Goal: Information Seeking & Learning: Learn about a topic

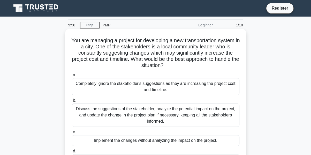
click at [196, 56] on h5 "You are managing a project for developing a new transportation system in a city…" at bounding box center [155, 53] width 168 height 32
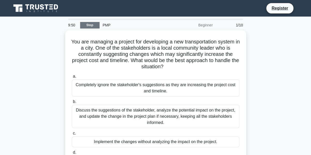
click at [89, 24] on link "Stop" at bounding box center [89, 25] width 19 height 6
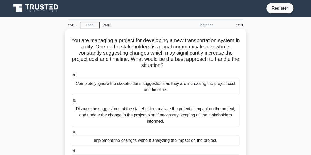
click at [65, 42] on div "You are managing a project for developing a new transportation system in a city…" at bounding box center [155, 100] width 181 height 143
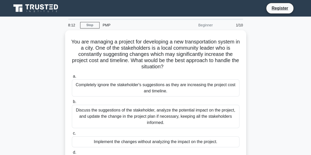
click at [63, 42] on div "You are managing a project for developing a new transportation system in a city…" at bounding box center [155, 104] width 294 height 149
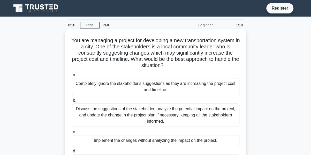
click at [147, 54] on h5 "You are managing a project for developing a new transportation system in a city…" at bounding box center [155, 53] width 168 height 32
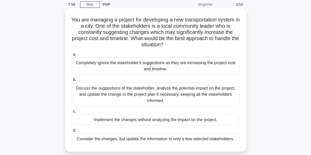
scroll to position [31, 0]
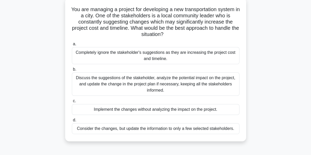
click at [156, 86] on div "Discuss the suggestions of the stakeholder, analyze the potential impact on the…" at bounding box center [155, 83] width 167 height 23
click at [72, 71] on input "b. Discuss the suggestions of the stakeholder, analyze the potential impact on …" at bounding box center [72, 69] width 0 height 3
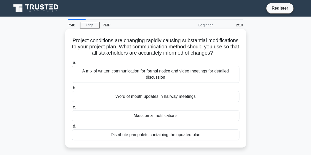
scroll to position [0, 0]
click at [161, 102] on div "Word of mouth updates in hallway meetings" at bounding box center [155, 96] width 167 height 11
click at [72, 90] on input "b. Word of mouth updates in hallway meetings" at bounding box center [72, 87] width 0 height 3
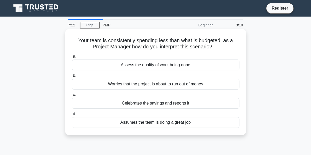
click at [161, 106] on div "Celebrates the savings and reports it" at bounding box center [155, 103] width 167 height 11
click at [72, 96] on input "c. Celebrates the savings and reports it" at bounding box center [72, 94] width 0 height 3
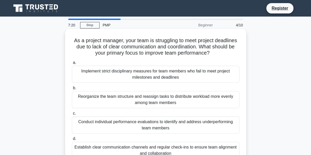
click at [182, 39] on h5 "As a project manager, your team is struggling to meet project deadlines due to …" at bounding box center [155, 46] width 168 height 19
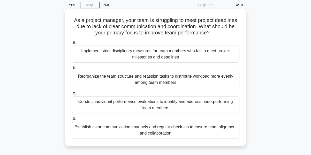
scroll to position [21, 0]
click at [181, 76] on div "Reorganize the team structure and reassign tasks to distribute workload more ev…" at bounding box center [155, 78] width 167 height 17
click at [72, 69] on input "b. Reorganize the team structure and reassign tasks to distribute workload more…" at bounding box center [72, 67] width 0 height 3
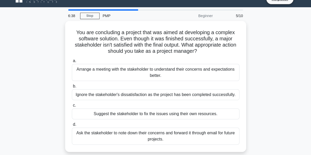
scroll to position [10, 0]
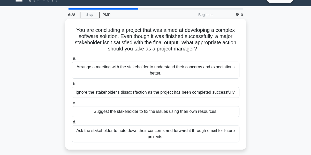
click at [181, 74] on div "Arrange a meeting with the stakeholder to understand their concerns and expecta…" at bounding box center [155, 69] width 167 height 17
click at [72, 60] on input "a. Arrange a meeting with the stakeholder to understand their concerns and expe…" at bounding box center [72, 58] width 0 height 3
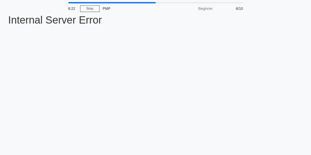
scroll to position [0, 0]
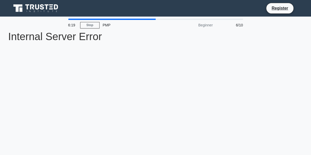
drag, startPoint x: 161, startPoint y: 32, endPoint x: 155, endPoint y: 24, distance: 9.7
click at [155, 24] on div "6:19 Stop PMP Beginner 6/10 Internal Server Error Internal Server Error" at bounding box center [155, 148] width 294 height 258
click at [155, 24] on div "PMP" at bounding box center [134, 25] width 71 height 10
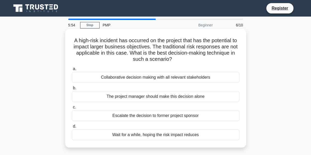
click at [136, 78] on div "Collaborative decision making with all relevant stakeholders" at bounding box center [155, 77] width 167 height 11
click at [72, 71] on input "a. Collaborative decision making with all relevant stakeholders" at bounding box center [72, 68] width 0 height 3
click at [165, 65] on div "A high-risk incident has occurred on the project that has the potential to impa…" at bounding box center [155, 88] width 177 height 114
click at [152, 78] on div "Collaborative decision making with all relevant stakeholders" at bounding box center [155, 77] width 167 height 11
click at [72, 71] on input "a. Collaborative decision making with all relevant stakeholders" at bounding box center [72, 68] width 0 height 3
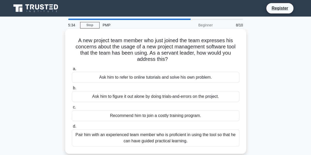
click at [153, 133] on div "Pair him with an experienced team member who is proficient in using the tool so…" at bounding box center [155, 137] width 167 height 17
click at [72, 128] on input "d. Pair him with an experienced team member who is proficient in using the tool…" at bounding box center [72, 126] width 0 height 3
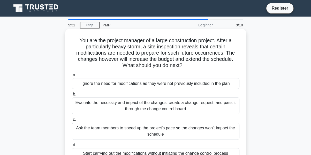
click at [204, 69] on div "You are the project manager of a large construction project. After a particular…" at bounding box center [155, 97] width 177 height 133
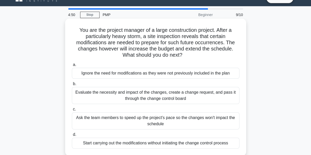
click at [182, 60] on div "You are the project manager of a large construction project. After a particular…" at bounding box center [155, 87] width 177 height 133
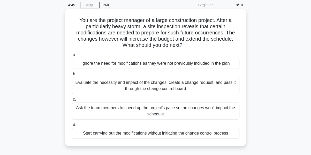
scroll to position [21, 0]
click at [187, 90] on div "Evaluate the necessity and impact of the changes, create a change request, and …" at bounding box center [155, 84] width 167 height 17
click at [72, 75] on input "b. Evaluate the necessity and impact of the changes, create a change request, a…" at bounding box center [72, 73] width 0 height 3
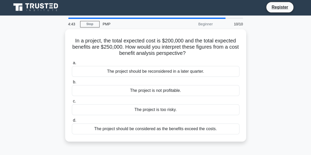
scroll to position [0, 0]
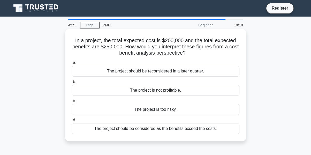
click at [177, 127] on div "The project should be considered as the benefits exceed the costs." at bounding box center [155, 128] width 167 height 11
click at [72, 122] on input "d. The project should be considered as the benefits exceed the costs." at bounding box center [72, 119] width 0 height 3
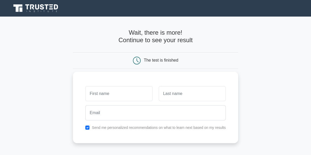
click at [128, 89] on input "text" at bounding box center [118, 93] width 67 height 15
click at [127, 91] on input "text" at bounding box center [118, 93] width 67 height 15
type input "Ella"
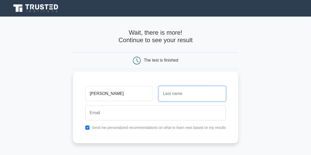
click at [176, 92] on input "text" at bounding box center [192, 93] width 67 height 15
type input "Imolehin"
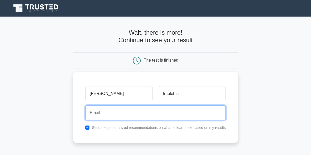
click at [165, 113] on input "email" at bounding box center [155, 112] width 140 height 15
type input "emmanuela.imolehin@gmail.com"
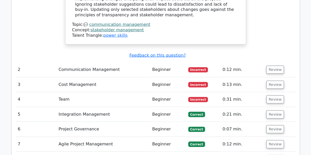
scroll to position [685, 0]
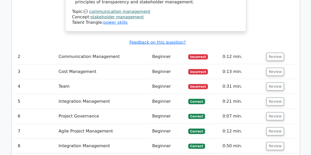
click at [223, 49] on td "0:12 min." at bounding box center [242, 56] width 44 height 15
click at [273, 53] on button "Review" at bounding box center [275, 57] width 18 height 8
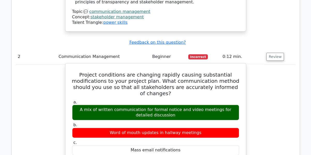
click at [226, 72] on h5 "Project conditions are changing rapidly causing substantial modifications to yo…" at bounding box center [156, 84] width 168 height 25
